Goal: Information Seeking & Learning: Check status

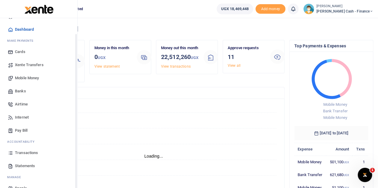
scroll to position [24, 0]
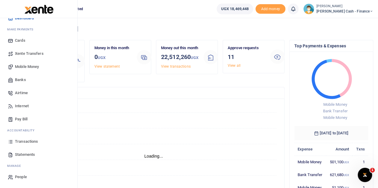
click at [24, 154] on span "Statements" at bounding box center [25, 155] width 20 height 6
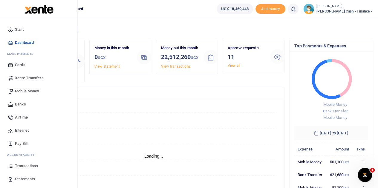
click at [20, 166] on span "Transactions" at bounding box center [26, 166] width 23 height 6
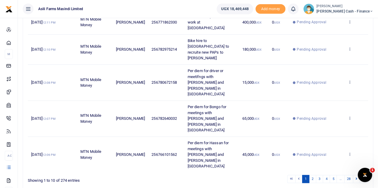
scroll to position [247, 0]
click at [313, 175] on link "2" at bounding box center [312, 179] width 7 height 8
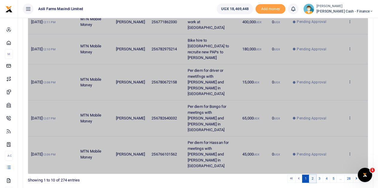
click at [313, 175] on link "2" at bounding box center [312, 179] width 7 height 8
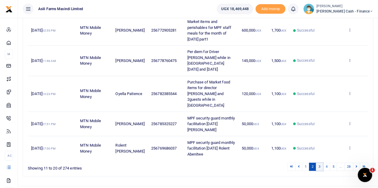
click at [321, 163] on link "3" at bounding box center [319, 167] width 7 height 8
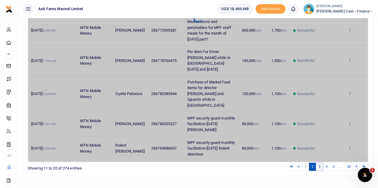
click at [321, 163] on link "3" at bounding box center [319, 167] width 7 height 8
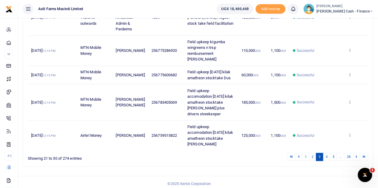
scroll to position [242, 0]
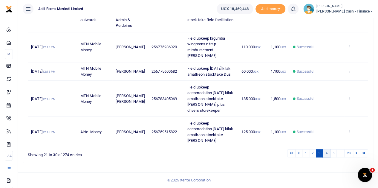
click at [327, 153] on link "4" at bounding box center [325, 154] width 7 height 8
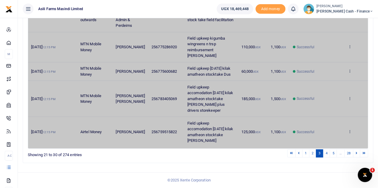
scroll to position [213, 0]
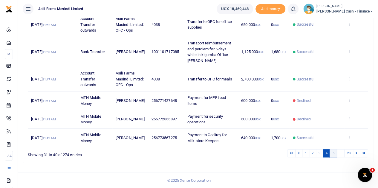
click at [333, 154] on link "5" at bounding box center [332, 154] width 7 height 8
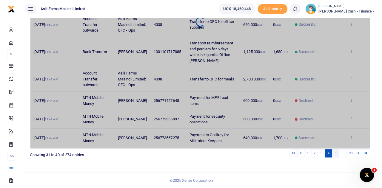
scroll to position [0, 0]
